Goal: Navigation & Orientation: Find specific page/section

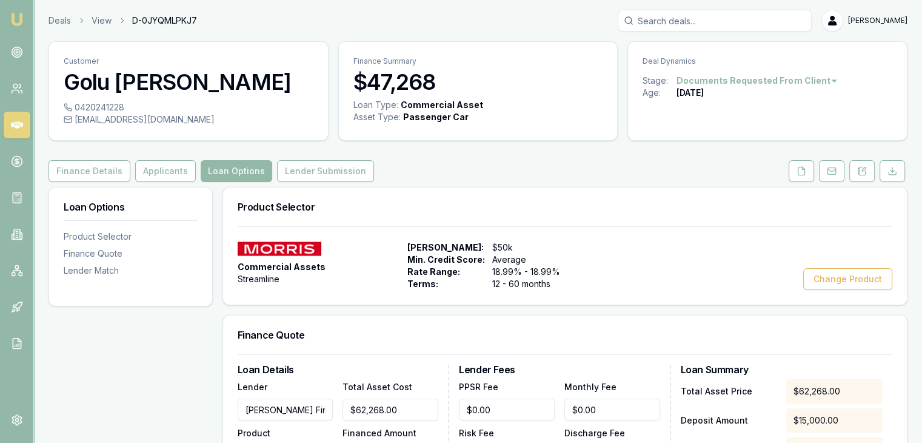
click at [19, 21] on img at bounding box center [17, 19] width 15 height 15
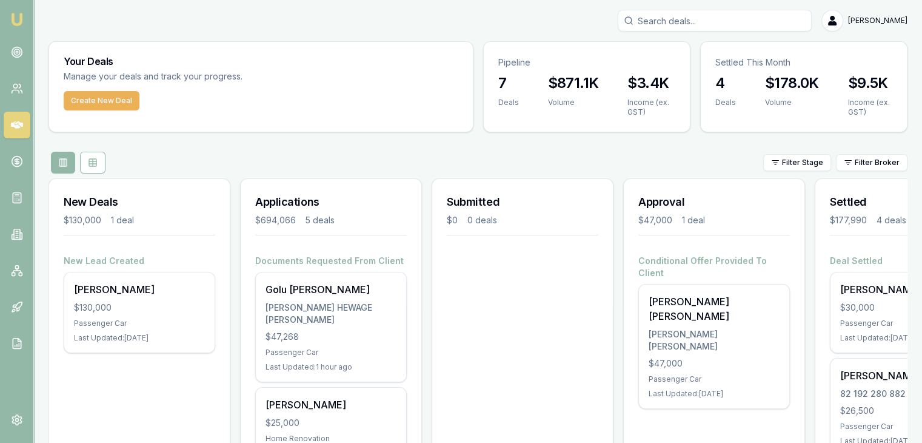
click at [376, 167] on div "Filter Stage Filter Broker" at bounding box center [478, 163] width 859 height 22
click at [24, 25] on link "Emu Broker" at bounding box center [16, 19] width 19 height 19
click at [17, 47] on circle at bounding box center [17, 52] width 10 height 10
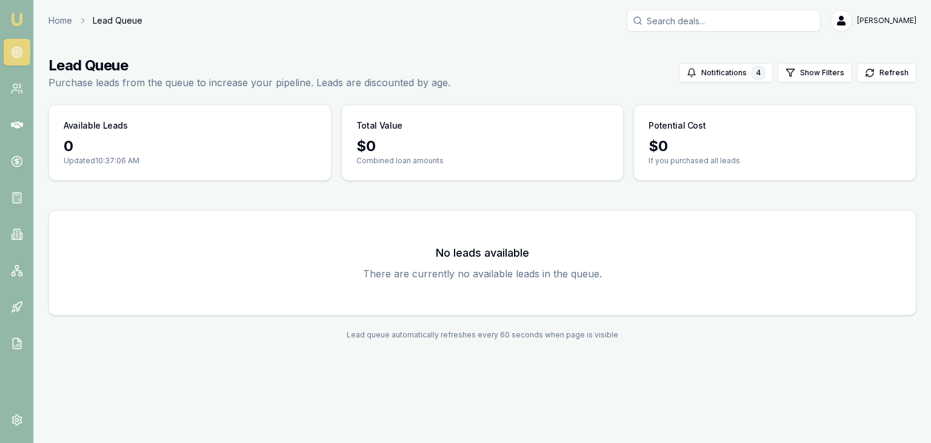
click at [10, 5] on nav "Emu Broker" at bounding box center [16, 183] width 33 height 366
click at [22, 30] on nav "Emu Broker" at bounding box center [16, 183] width 33 height 366
click at [13, 13] on img at bounding box center [17, 19] width 15 height 15
